Goal: Communication & Community: Answer question/provide support

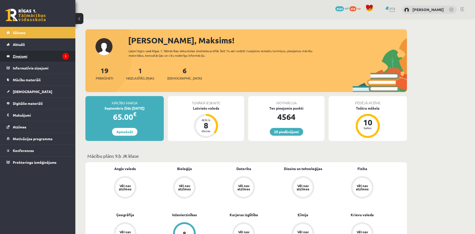
click at [51, 52] on legend "Ziņojumi 1" at bounding box center [41, 56] width 56 height 12
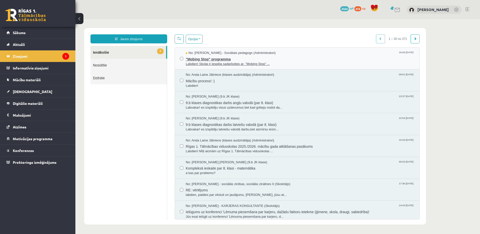
click at [243, 57] on span ""Mobing Stop" programma" at bounding box center [300, 58] width 228 height 6
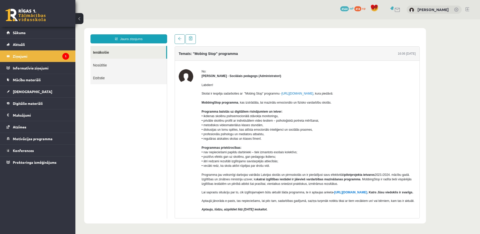
click at [270, 13] on div "20 Dāvanas 4564 mP 414 xp Maksims Nevedomijs" at bounding box center [277, 9] width 404 height 19
click at [18, 28] on link "Sākums" at bounding box center [38, 33] width 63 height 12
